Goal: Navigation & Orientation: Find specific page/section

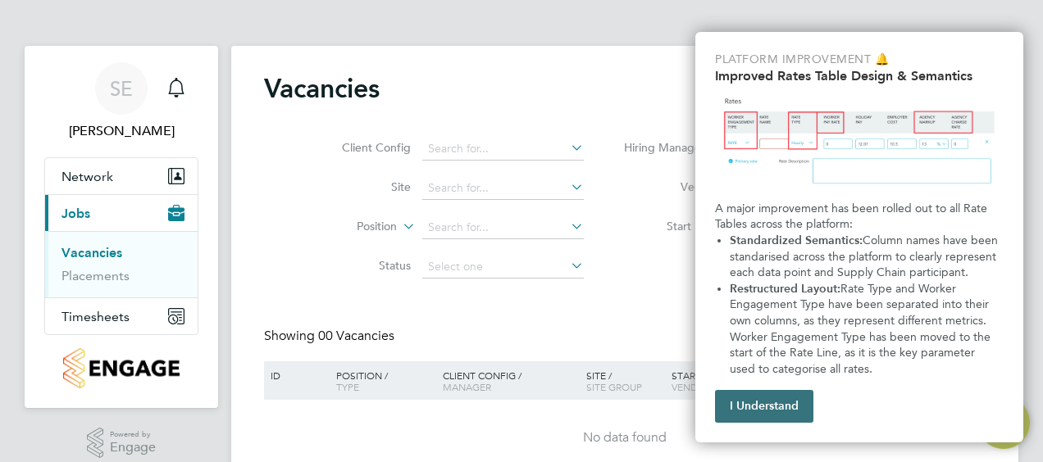
click at [779, 407] on button "I Understand" at bounding box center [764, 406] width 98 height 33
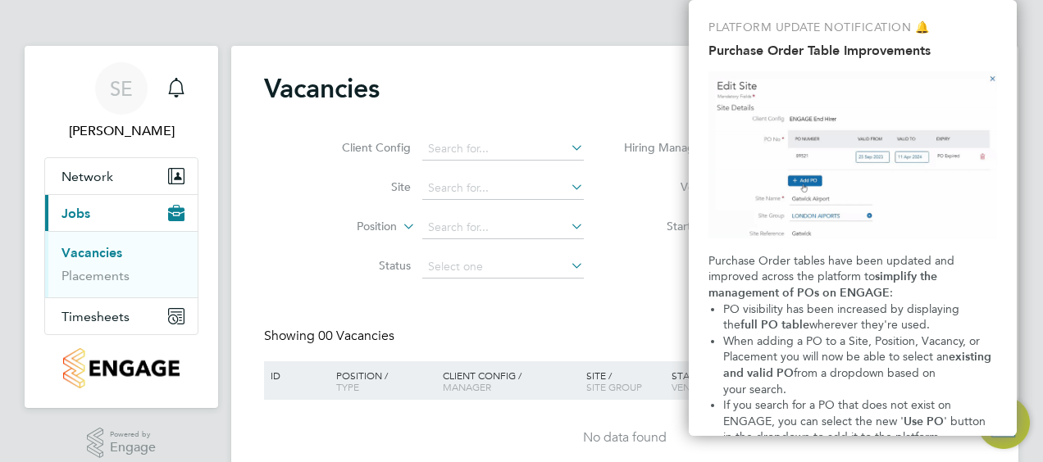
click at [991, 80] on img "Purchase Order Table Improvements" at bounding box center [852, 154] width 288 height 167
click at [993, 78] on img "Purchase Order Table Improvements" at bounding box center [852, 154] width 288 height 167
click at [114, 311] on span "Timesheets" at bounding box center [95, 317] width 68 height 16
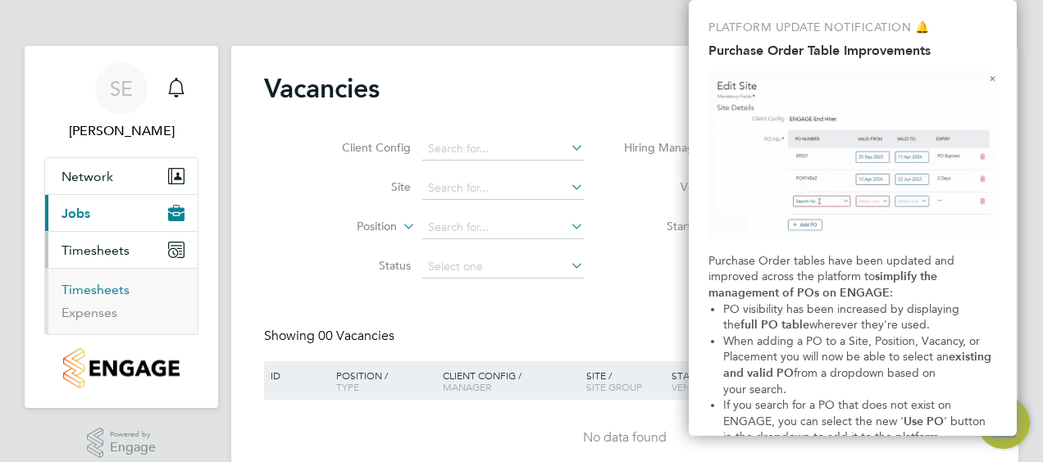
click at [102, 292] on link "Timesheets" at bounding box center [95, 290] width 68 height 16
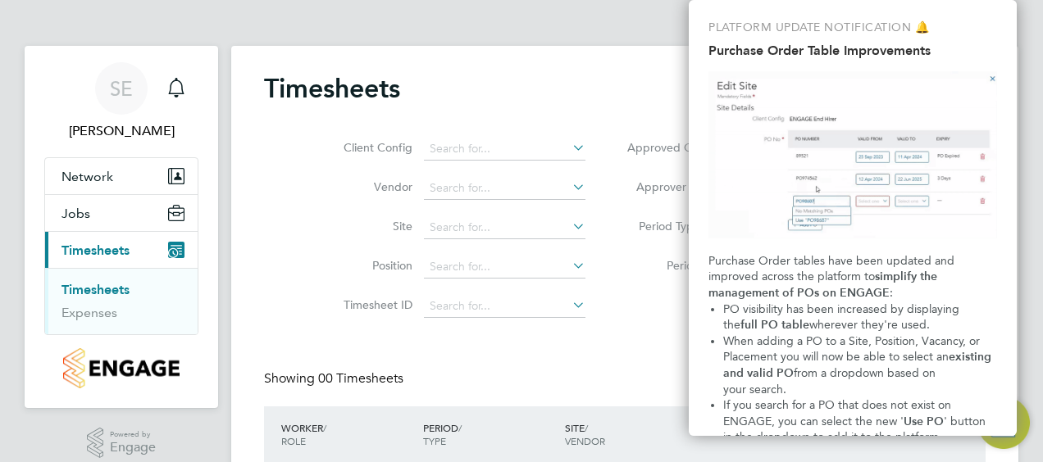
click at [992, 75] on img "Purchase Order Table Improvements" at bounding box center [852, 154] width 288 height 167
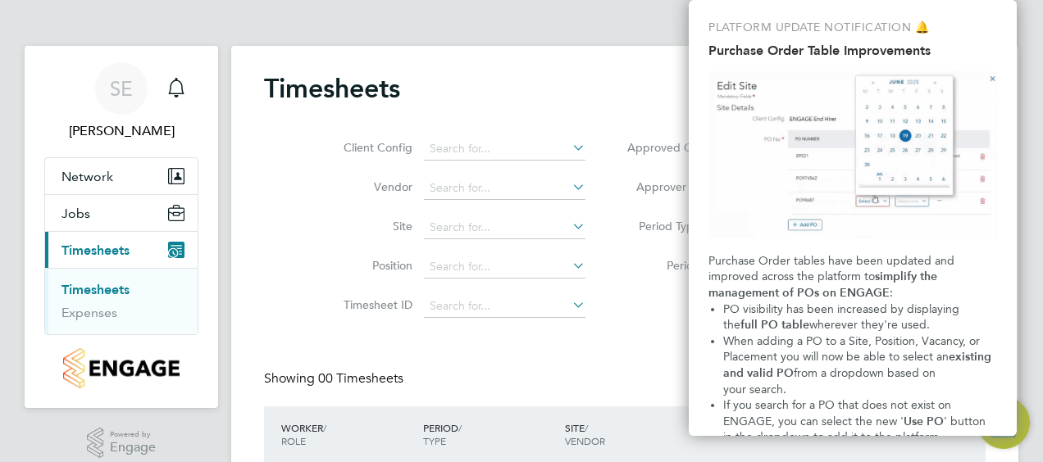
drag, startPoint x: 588, startPoint y: 89, endPoint x: 715, endPoint y: 8, distance: 150.3
click at [715, 6] on div "PLATFORM UPDATE NOTIFICATION 🔔 Purchase Order Table Improvements Purchase Order…" at bounding box center [852, 218] width 328 height 436
click at [715, 9] on div "PLATFORM UPDATE NOTIFICATION 🔔 Purchase Order Table Improvements Purchase Order…" at bounding box center [852, 218] width 328 height 436
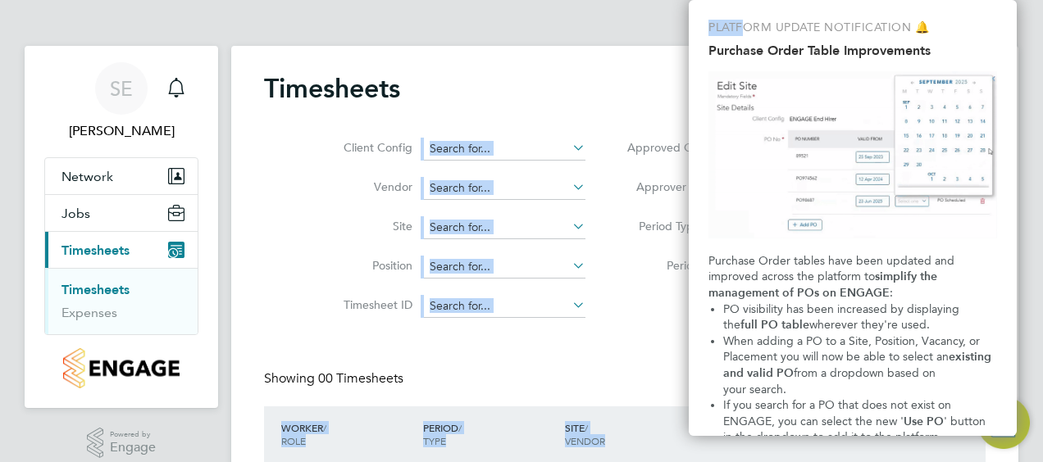
drag, startPoint x: 745, startPoint y: 0, endPoint x: 609, endPoint y: 15, distance: 136.9
click at [609, 15] on body "SE Simon Elliss Notifications Applications: Network Team Members Sites Jobs Vac…" at bounding box center [521, 299] width 1043 height 598
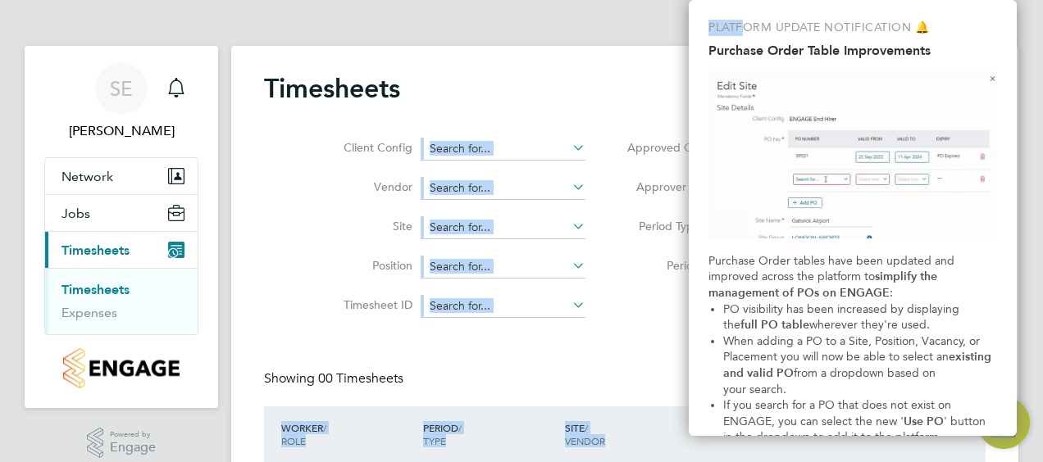
click at [530, 62] on div "Timesheets Client Config Vendor Site Position Timesheet ID Approved On Select d…" at bounding box center [624, 309] width 787 height 526
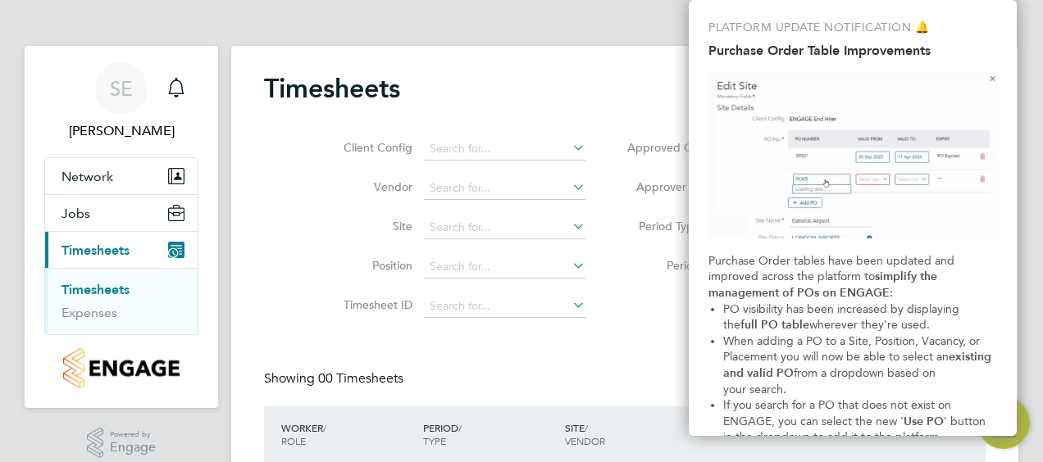
drag, startPoint x: 530, startPoint y: 62, endPoint x: 474, endPoint y: 84, distance: 60.4
click at [474, 84] on div "Timesheets" at bounding box center [624, 96] width 721 height 49
click at [1005, 448] on img "Open Resource Center, 10 new notifications" at bounding box center [1003, 423] width 52 height 52
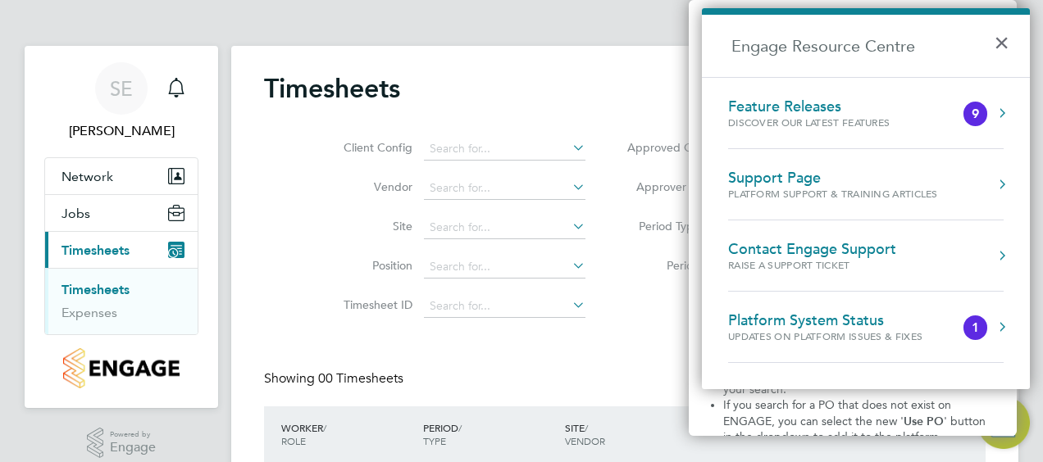
click at [604, 82] on div "Timesheets" at bounding box center [624, 96] width 721 height 49
click at [1006, 39] on button "×" at bounding box center [1005, 38] width 24 height 36
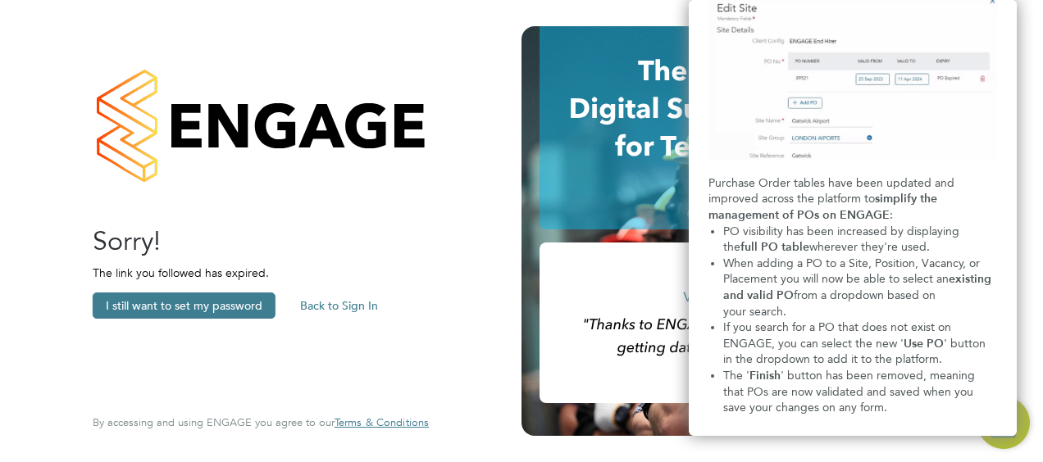
scroll to position [129, 0]
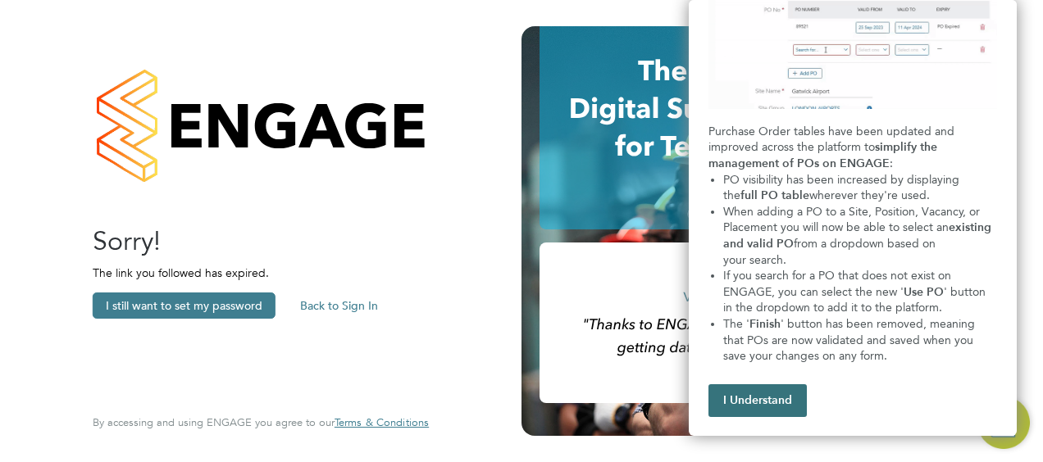
click at [759, 391] on button "I Understand" at bounding box center [757, 400] width 98 height 33
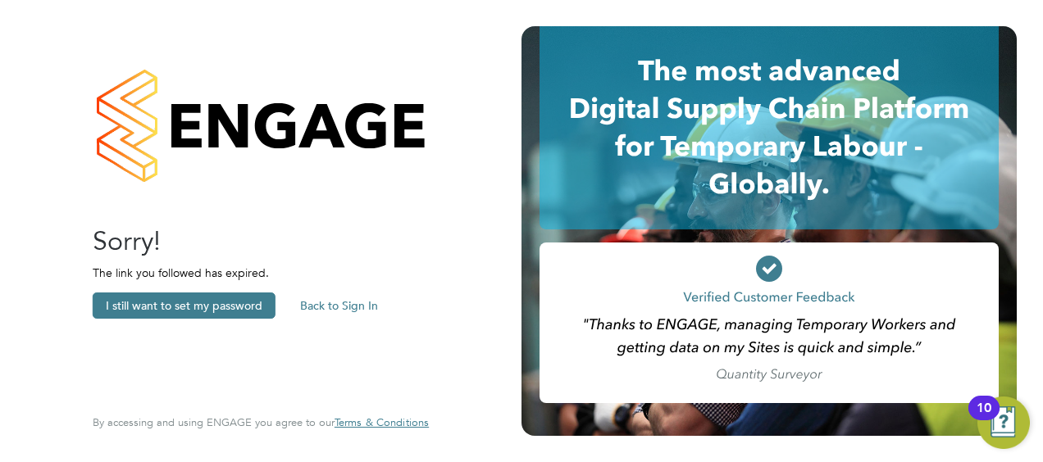
click at [344, 303] on button "Back to Sign In" at bounding box center [339, 306] width 104 height 26
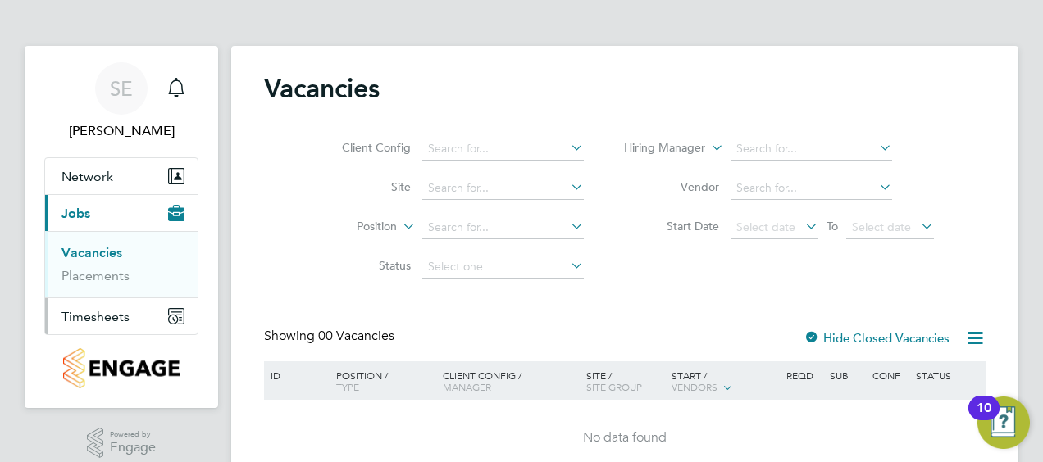
click at [113, 315] on span "Timesheets" at bounding box center [95, 317] width 68 height 16
click at [1007, 454] on div "Vacancies Client Config Site Position Status Hiring Manager Vendor Start Date S…" at bounding box center [624, 278] width 787 height 464
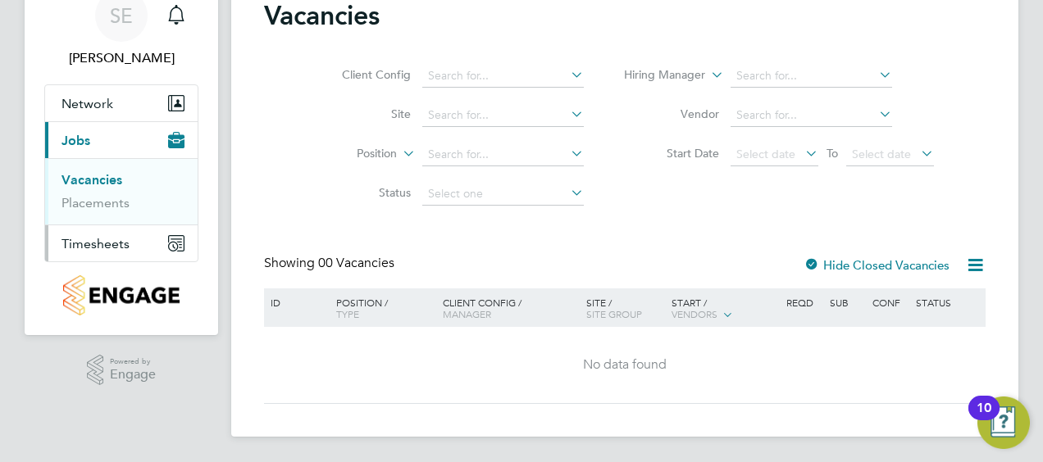
click at [109, 244] on span "Timesheets" at bounding box center [95, 244] width 68 height 16
click at [109, 217] on link "Timesheets" at bounding box center [95, 217] width 68 height 16
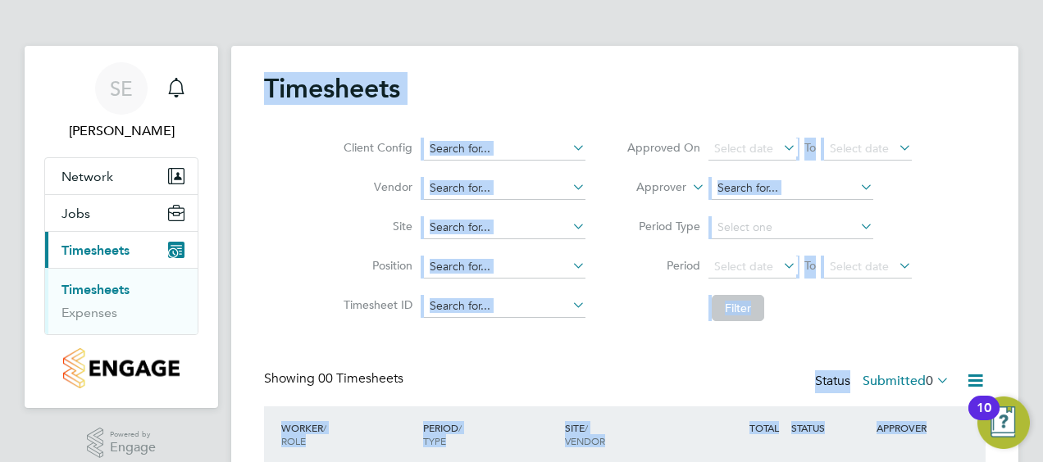
click at [951, 188] on div "Client Config Vendor Site Position Timesheet ID Approved On Select date To Sele…" at bounding box center [624, 225] width 721 height 208
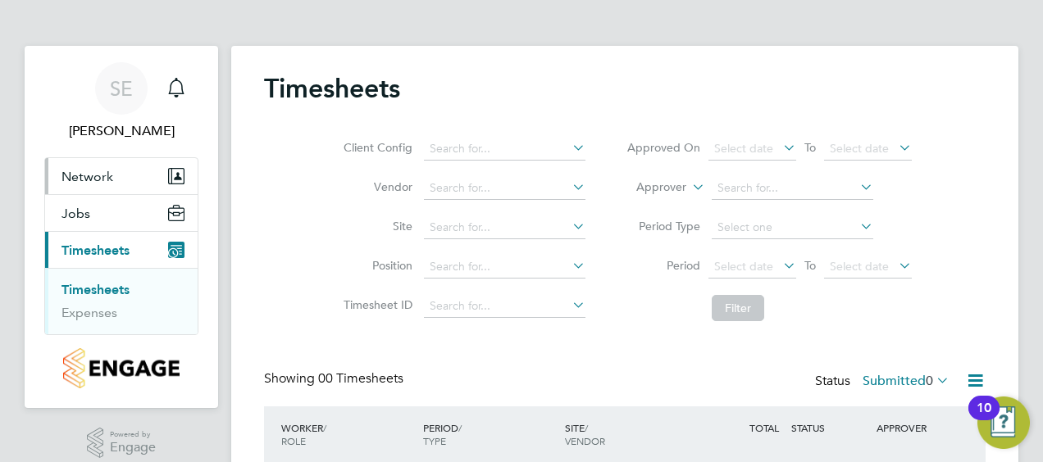
click at [156, 177] on button "Network" at bounding box center [121, 176] width 152 height 36
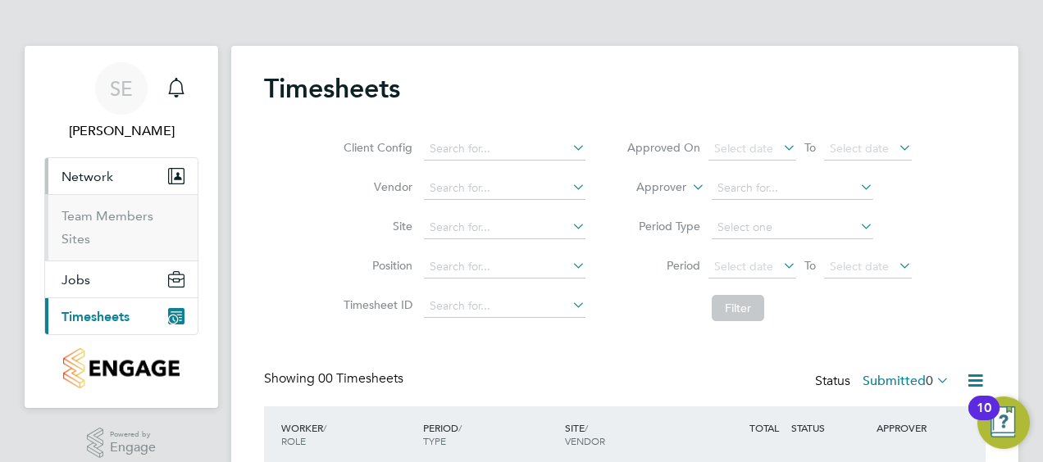
click at [109, 312] on span "Timesheets" at bounding box center [95, 317] width 68 height 16
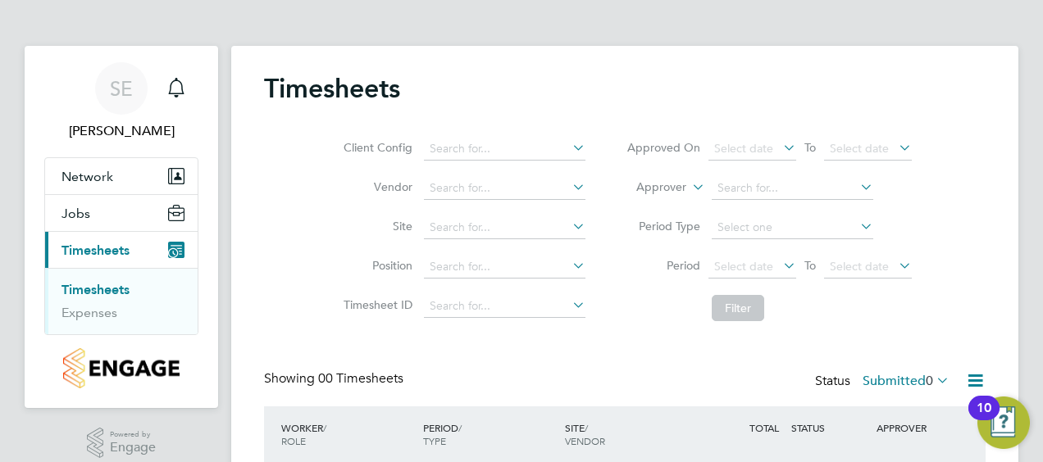
click at [98, 285] on link "Timesheets" at bounding box center [95, 290] width 68 height 16
click at [569, 144] on icon at bounding box center [569, 147] width 0 height 23
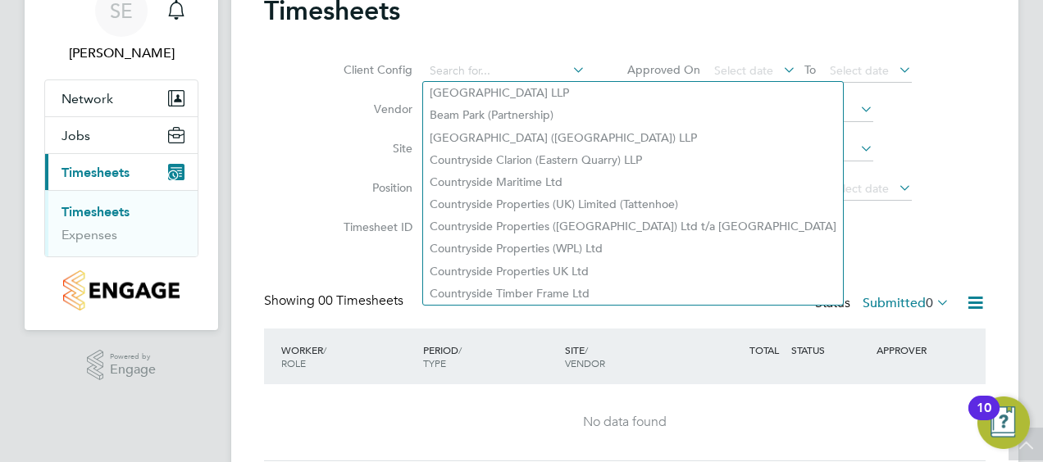
scroll to position [52, 0]
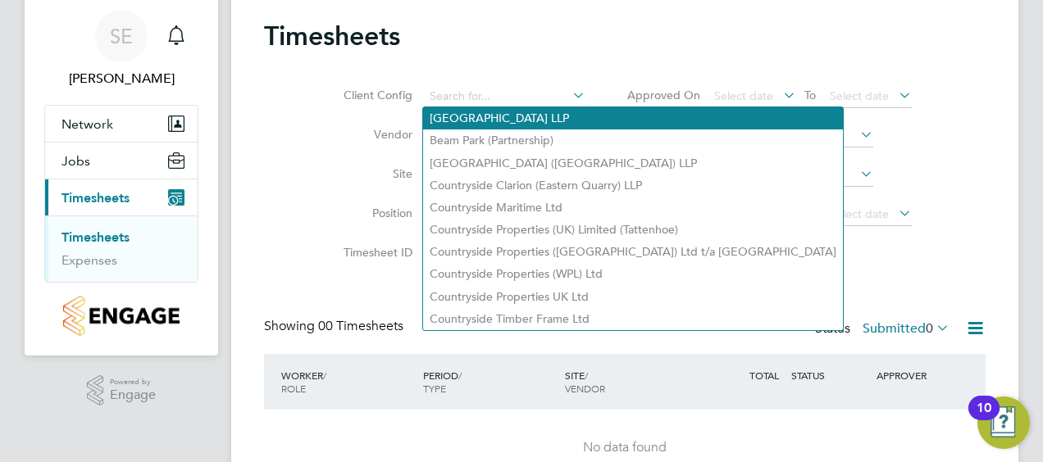
click at [485, 115] on li "Acton Gardens LLP" at bounding box center [633, 118] width 420 height 22
type input "Acton Gardens LLP"
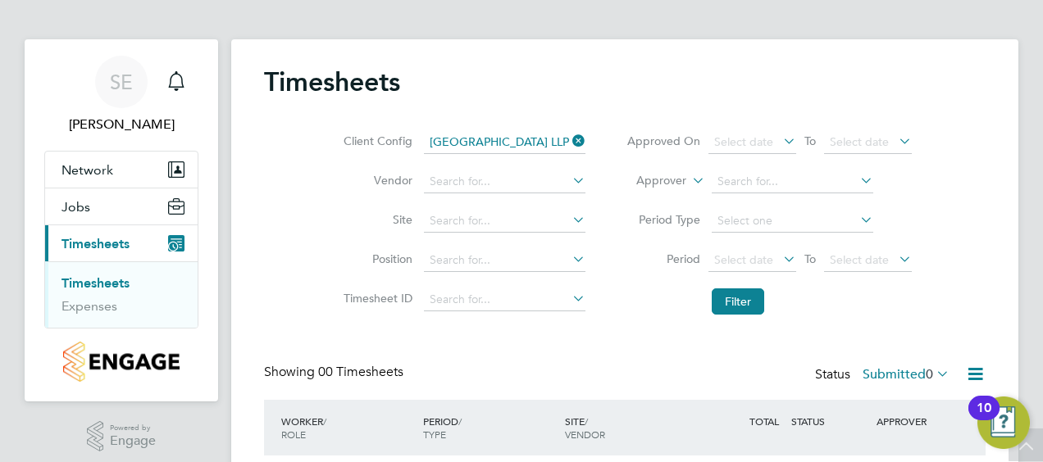
scroll to position [0, 0]
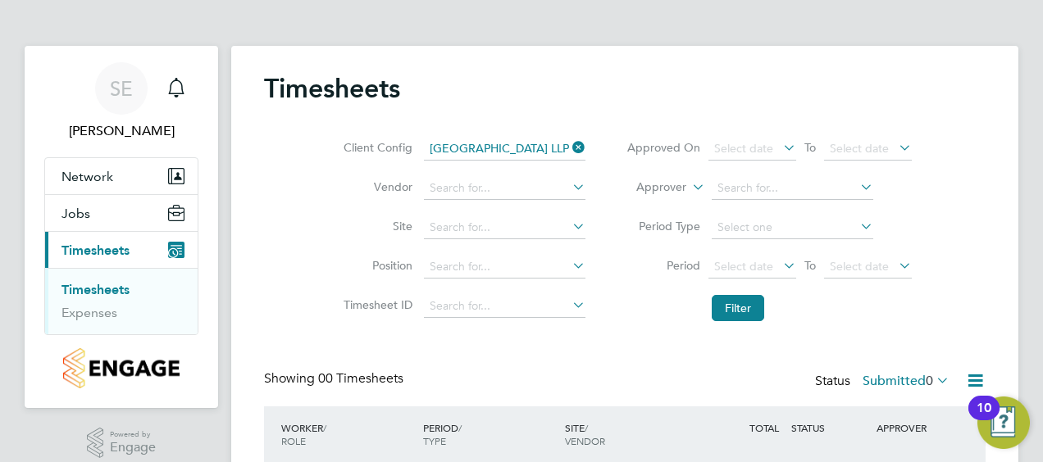
click at [569, 141] on icon at bounding box center [569, 147] width 0 height 23
click at [987, 408] on div "10" at bounding box center [983, 418] width 15 height 21
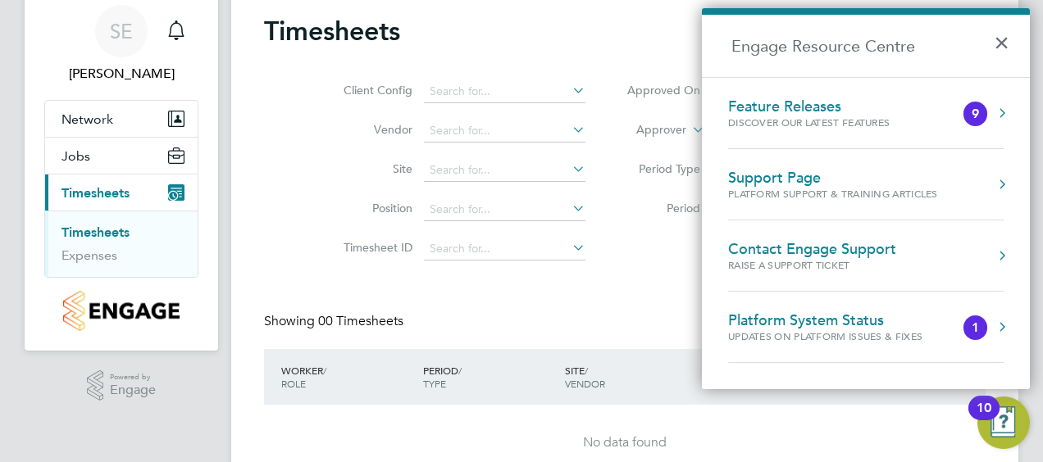
scroll to position [82, 0]
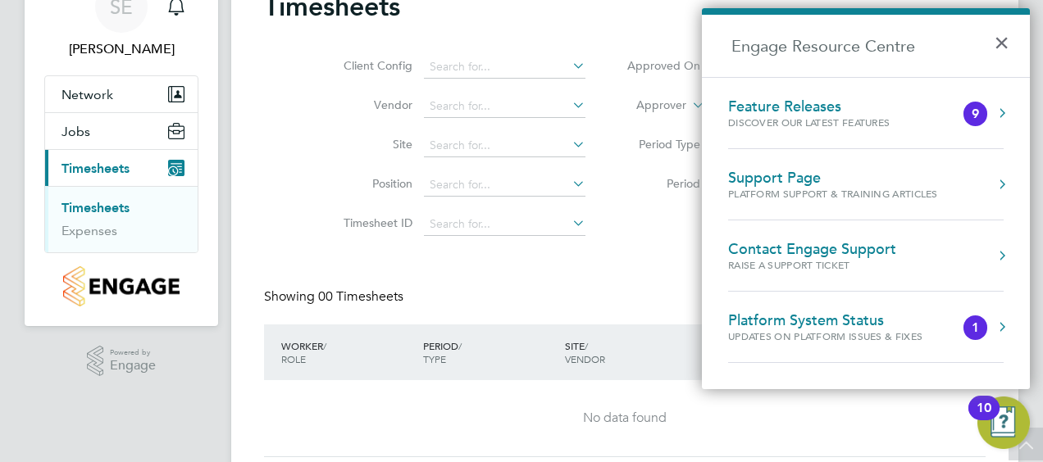
click at [1006, 252] on button "Engage Resource Centre" at bounding box center [1001, 256] width 16 height 16
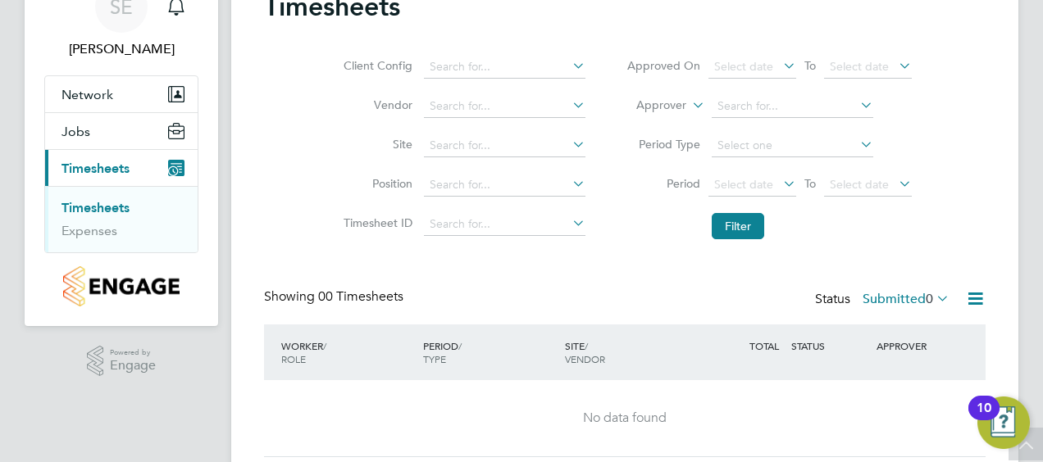
scroll to position [0, 0]
click at [749, 228] on button "Filter" at bounding box center [737, 226] width 52 height 26
click at [575, 343] on div "SITE / VENDOR" at bounding box center [632, 352] width 142 height 43
click at [608, 357] on div "SITE / VENDOR" at bounding box center [632, 352] width 142 height 43
click at [933, 295] on icon at bounding box center [933, 298] width 0 height 23
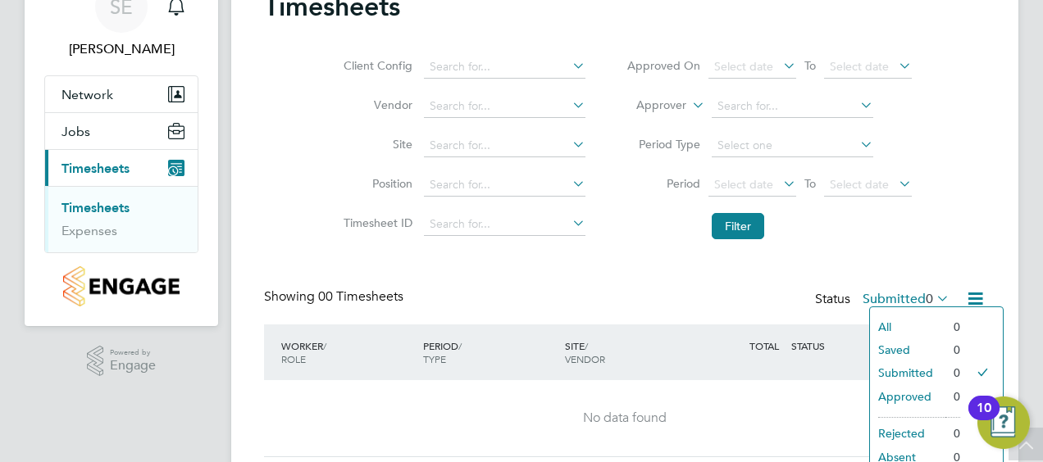
click at [979, 298] on icon at bounding box center [975, 298] width 20 height 20
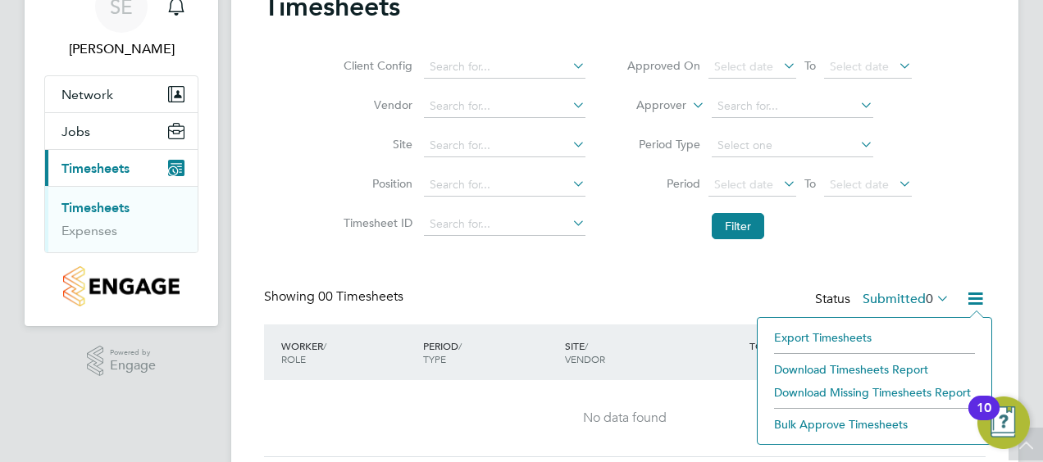
click at [852, 334] on li "Export Timesheets" at bounding box center [874, 337] width 217 height 23
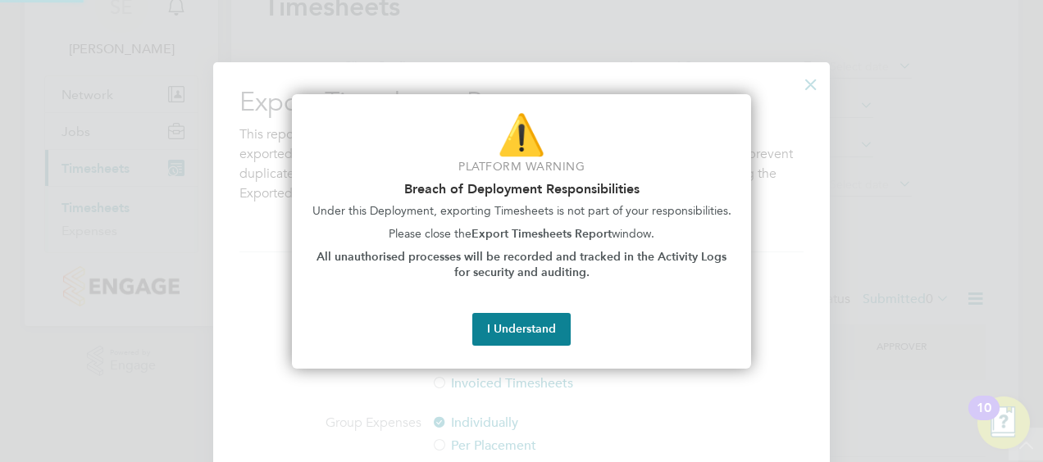
scroll to position [587, 616]
click at [535, 336] on button "I Understand" at bounding box center [521, 329] width 98 height 33
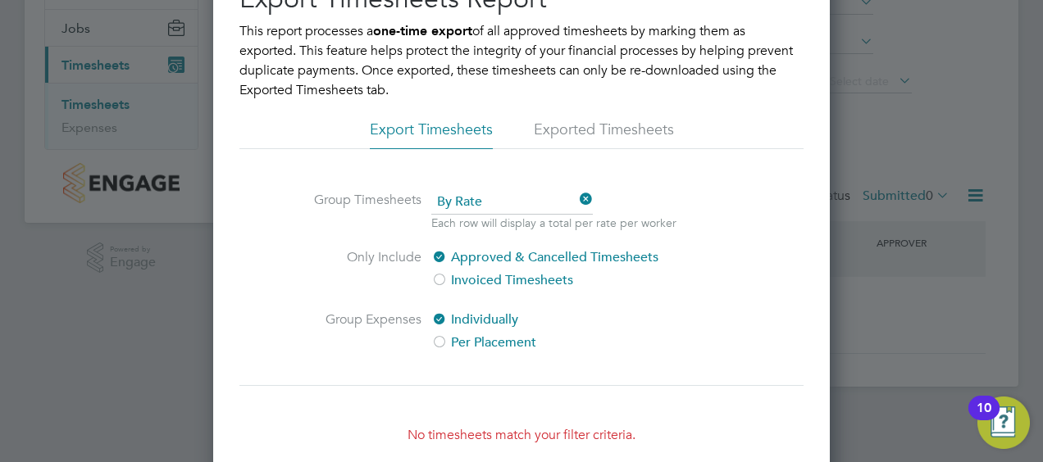
scroll to position [267, 0]
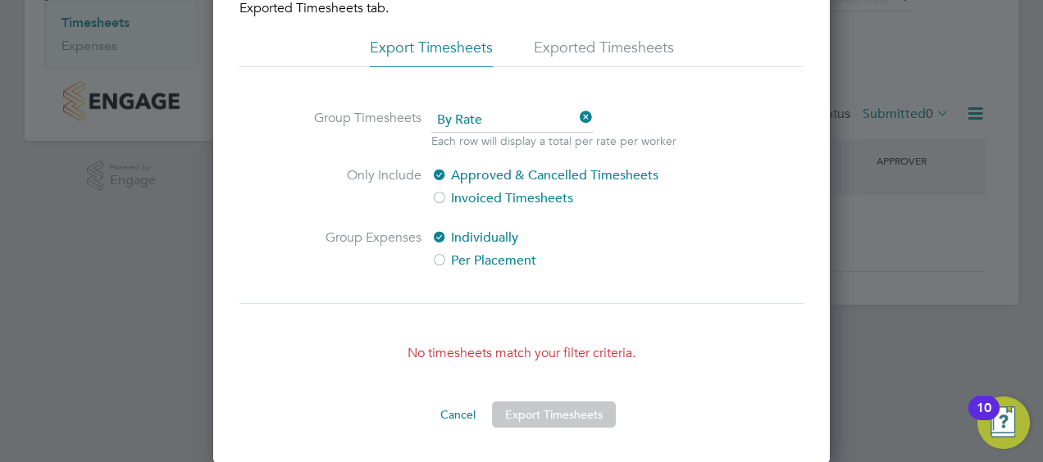
click at [451, 415] on button "Cancel" at bounding box center [457, 415] width 61 height 26
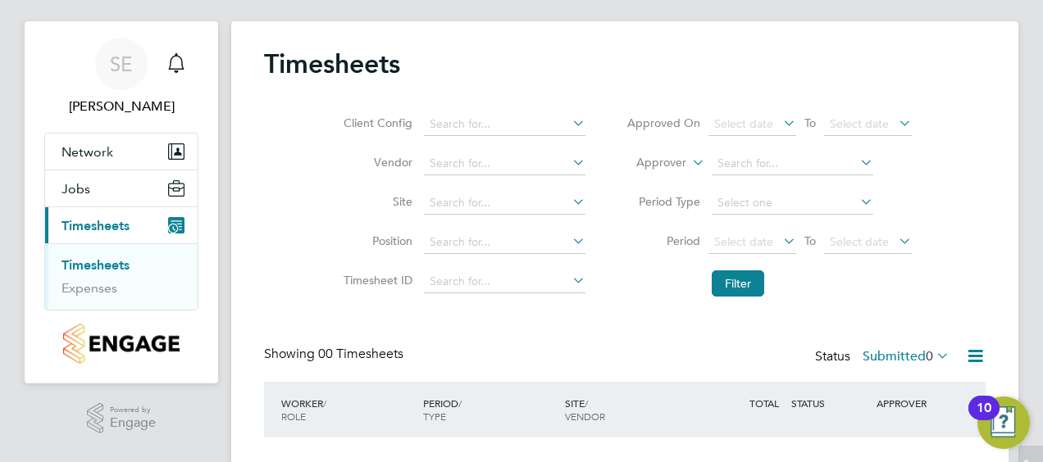
scroll to position [0, 0]
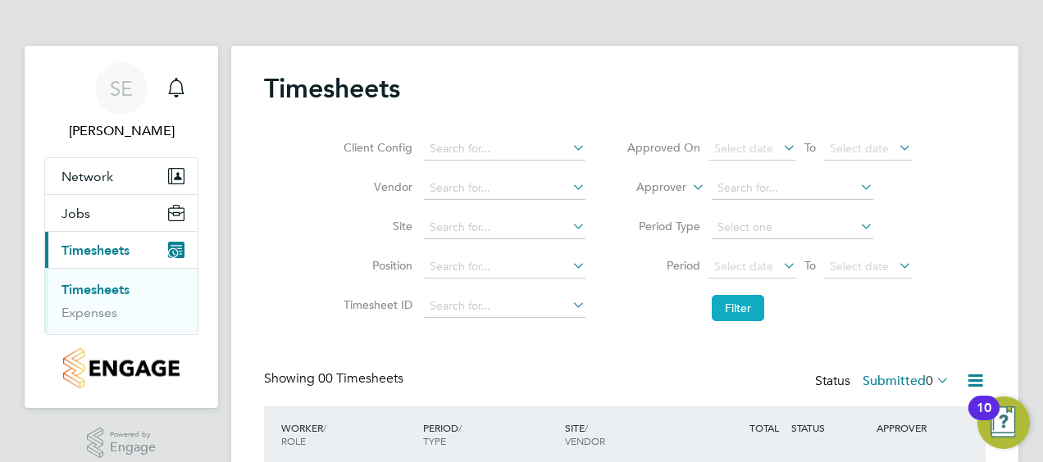
click at [743, 303] on button "Filter" at bounding box center [737, 308] width 52 height 26
click at [734, 307] on button "Filter" at bounding box center [737, 308] width 52 height 26
click at [174, 249] on icon "Main navigation" at bounding box center [173, 253] width 8 height 8
click at [99, 174] on span "Network" at bounding box center [87, 177] width 52 height 16
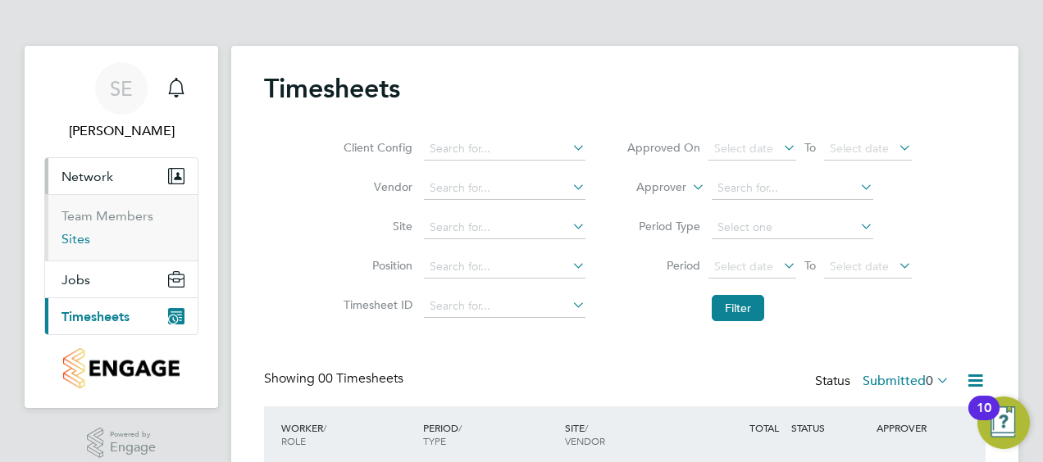
click at [69, 239] on link "Sites" at bounding box center [75, 239] width 29 height 16
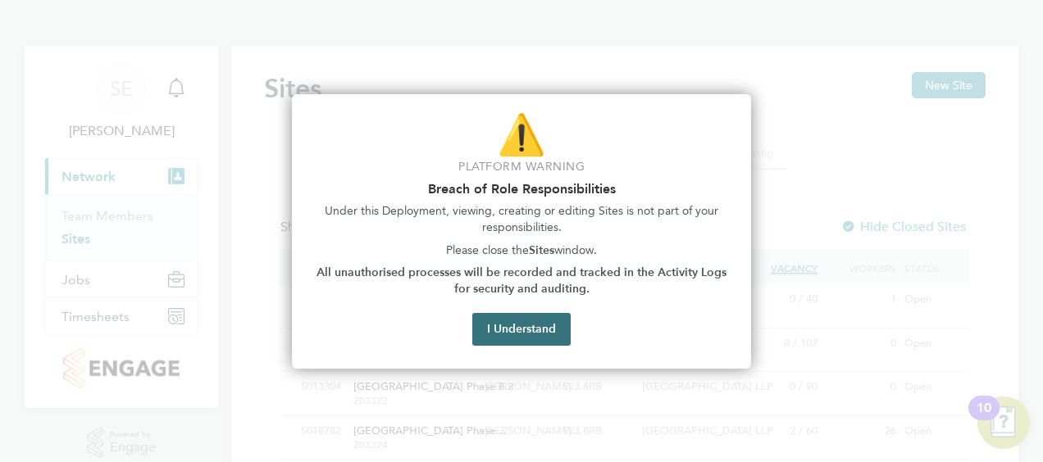
click at [538, 318] on button "I Understand" at bounding box center [521, 329] width 98 height 33
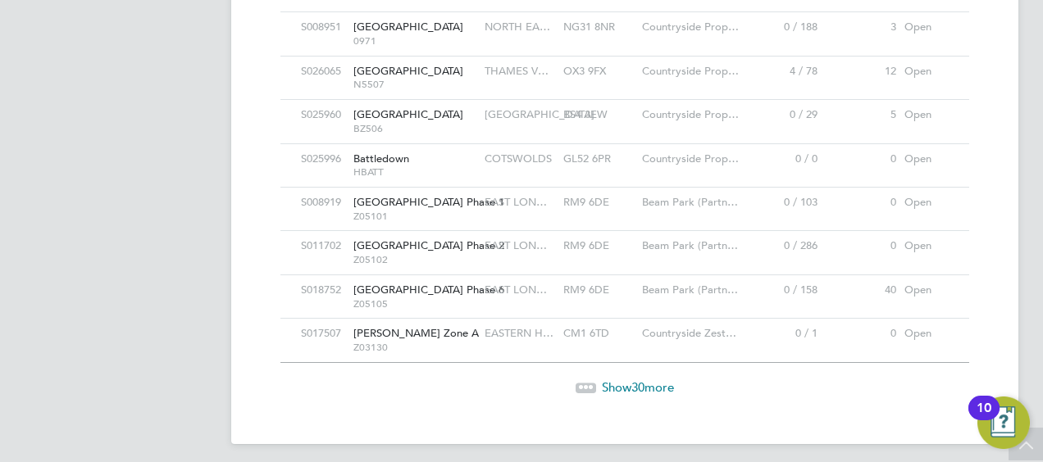
click at [608, 379] on span "Show 30 more" at bounding box center [638, 387] width 72 height 16
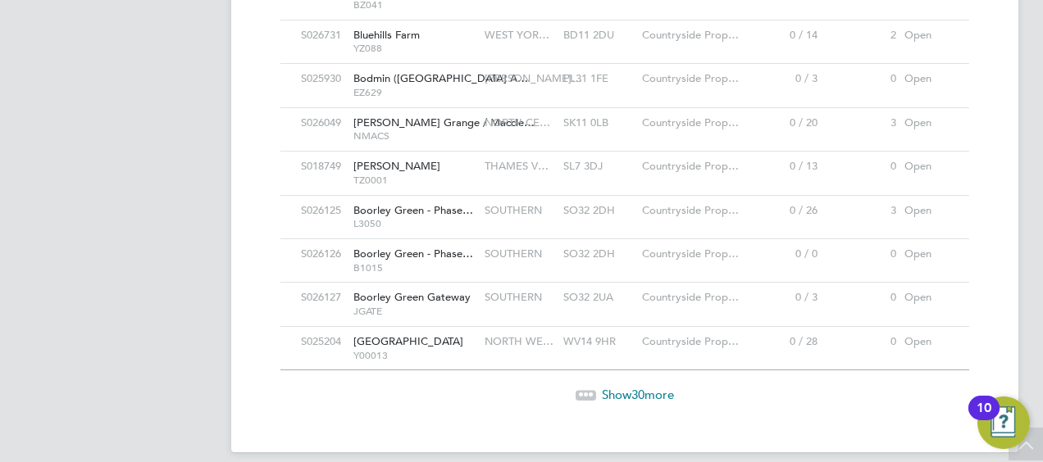
click at [625, 387] on span "Show 30 more" at bounding box center [638, 395] width 72 height 16
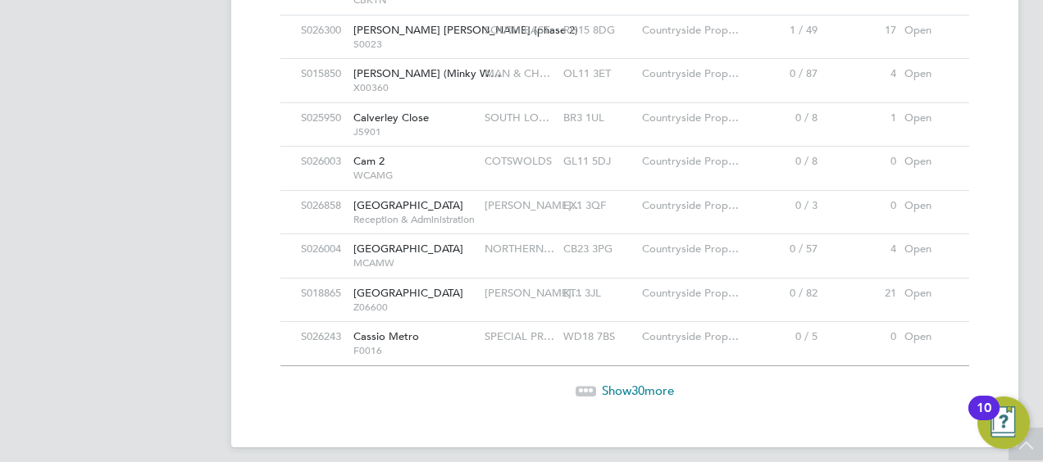
click at [643, 383] on span "30" at bounding box center [637, 391] width 13 height 16
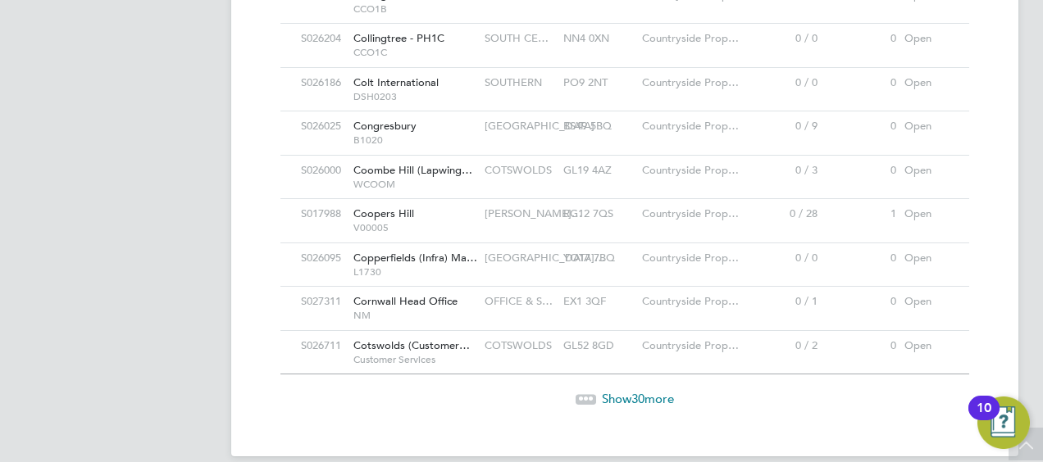
click at [631, 391] on span "30" at bounding box center [637, 399] width 13 height 16
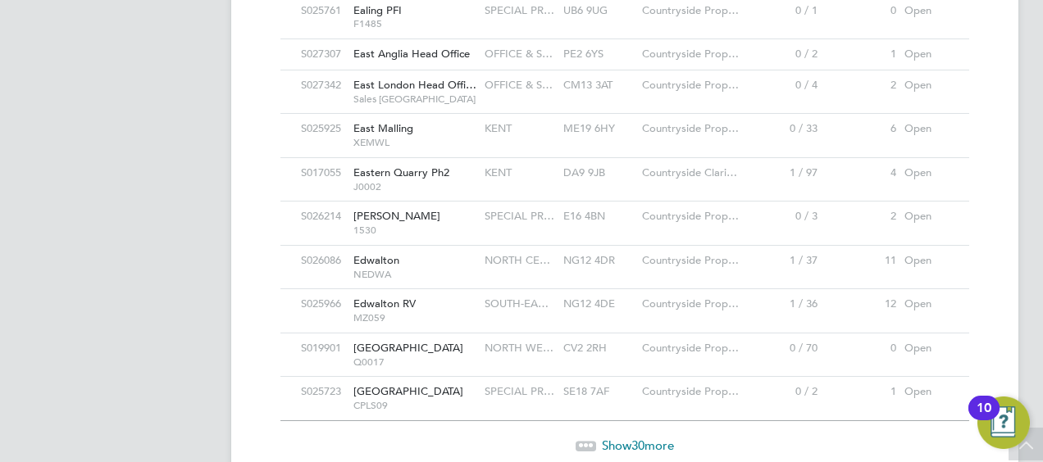
click at [646, 438] on span "Show 30 more" at bounding box center [638, 446] width 72 height 16
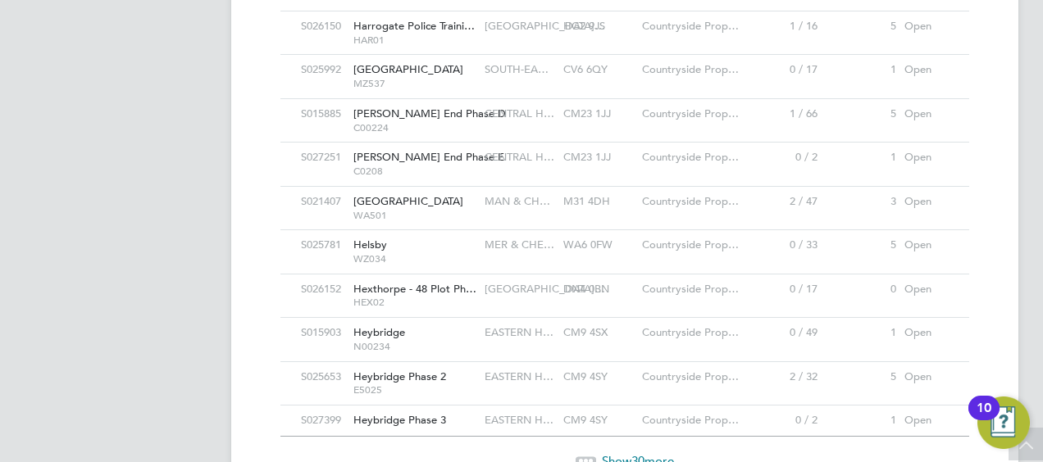
click at [620, 453] on span "Show 30 more" at bounding box center [638, 461] width 72 height 16
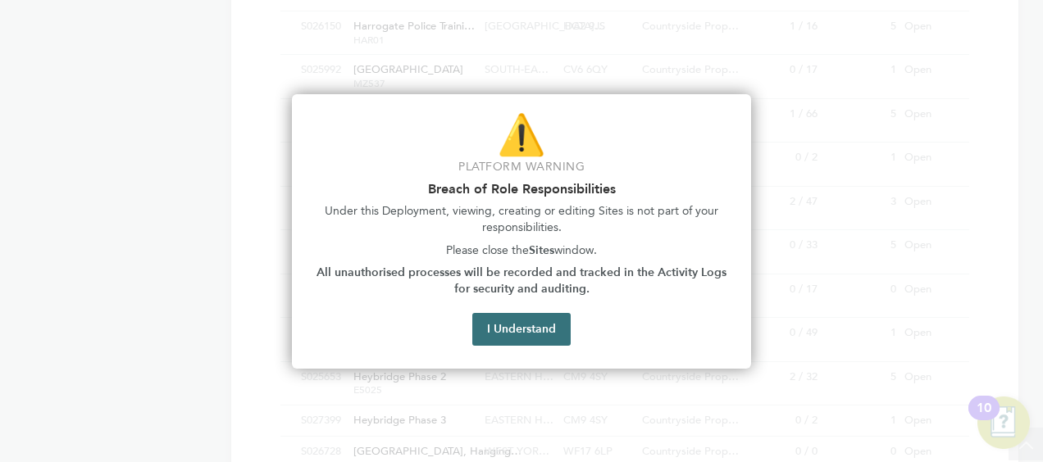
click at [546, 330] on button "I Understand" at bounding box center [521, 329] width 98 height 33
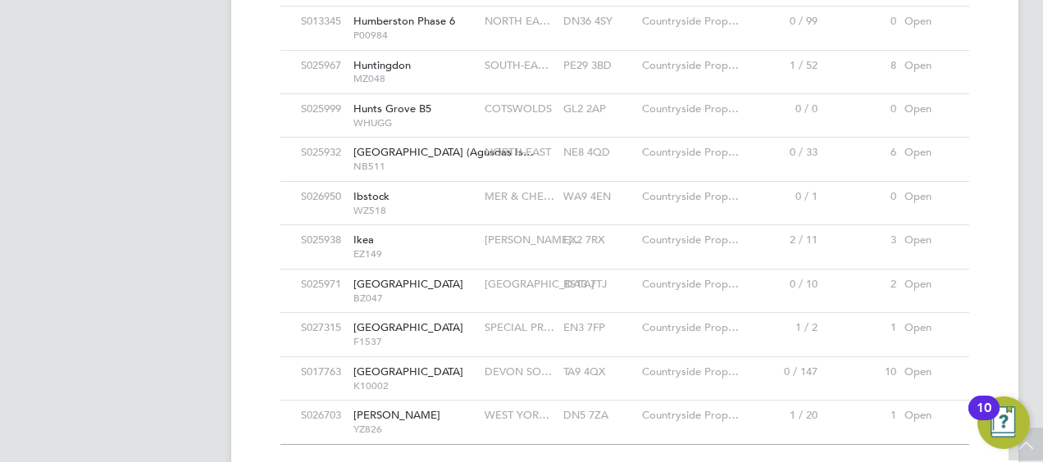
click at [625, 461] on span "Show 30 more" at bounding box center [638, 469] width 72 height 16
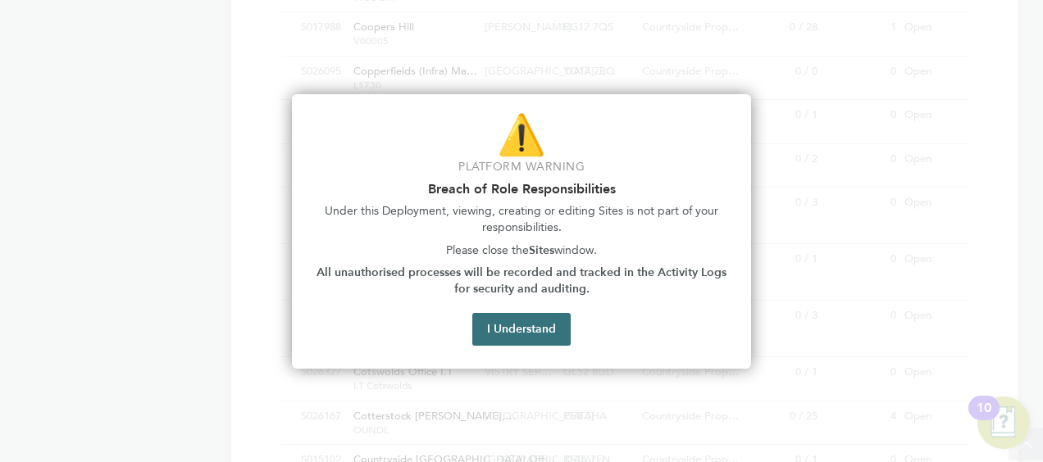
click at [547, 331] on button "I Understand" at bounding box center [521, 329] width 98 height 33
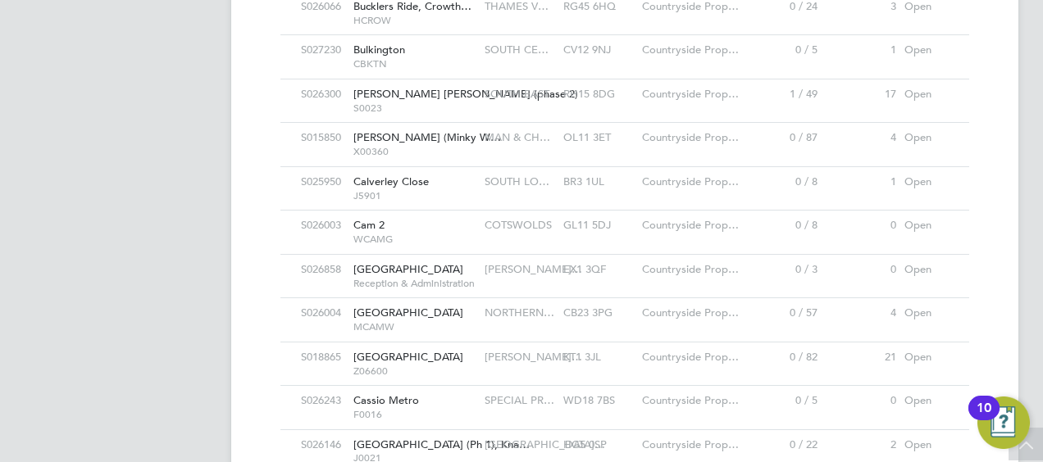
click at [424, 350] on span "[GEOGRAPHIC_DATA]" at bounding box center [408, 357] width 110 height 14
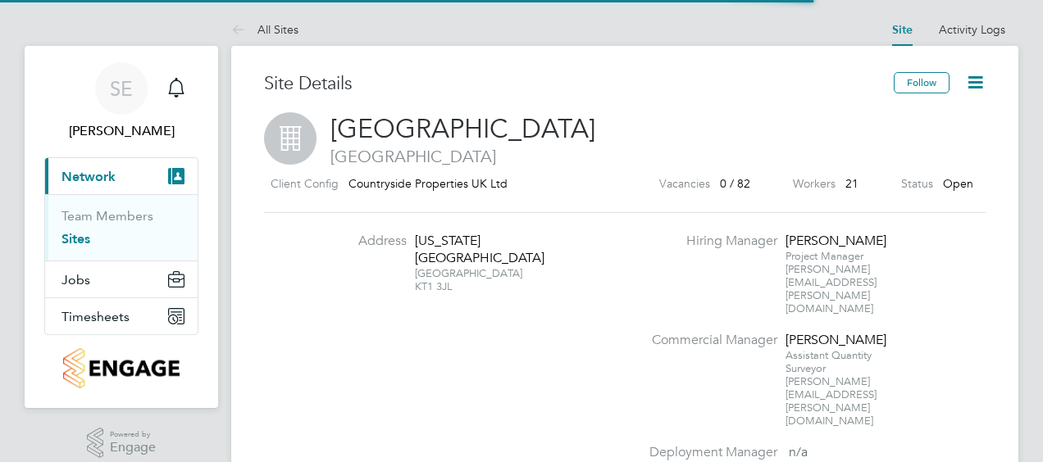
scroll to position [28, 154]
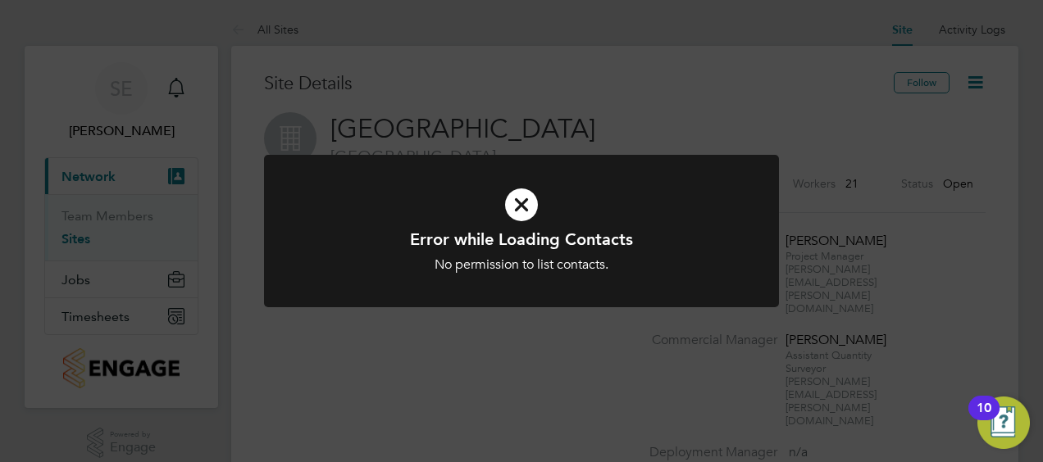
click at [523, 206] on icon at bounding box center [521, 205] width 426 height 64
drag, startPoint x: 529, startPoint y: 198, endPoint x: 513, endPoint y: 210, distance: 20.5
click at [528, 200] on icon at bounding box center [521, 205] width 426 height 64
